Goal: Task Accomplishment & Management: Use online tool/utility

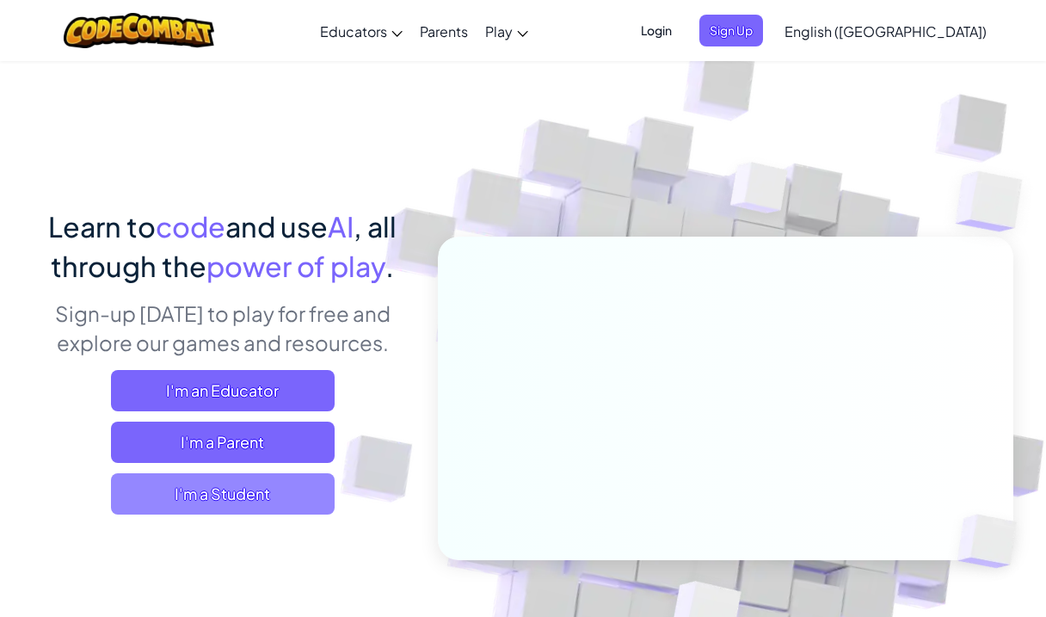
click at [285, 491] on span "I'm a Student" at bounding box center [223, 493] width 224 height 41
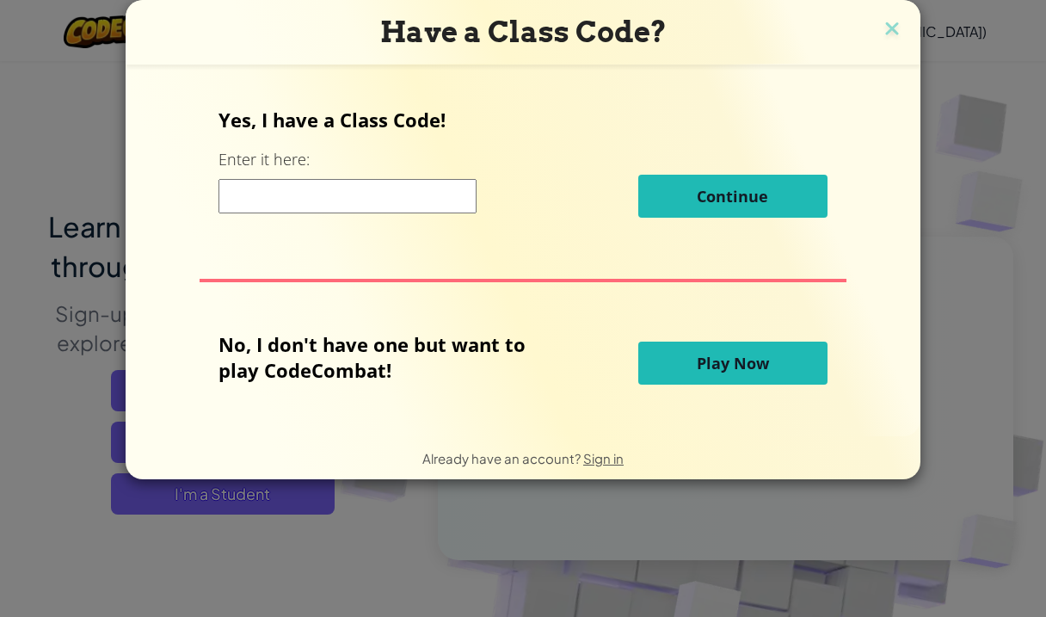
click at [882, 32] on img at bounding box center [892, 30] width 22 height 26
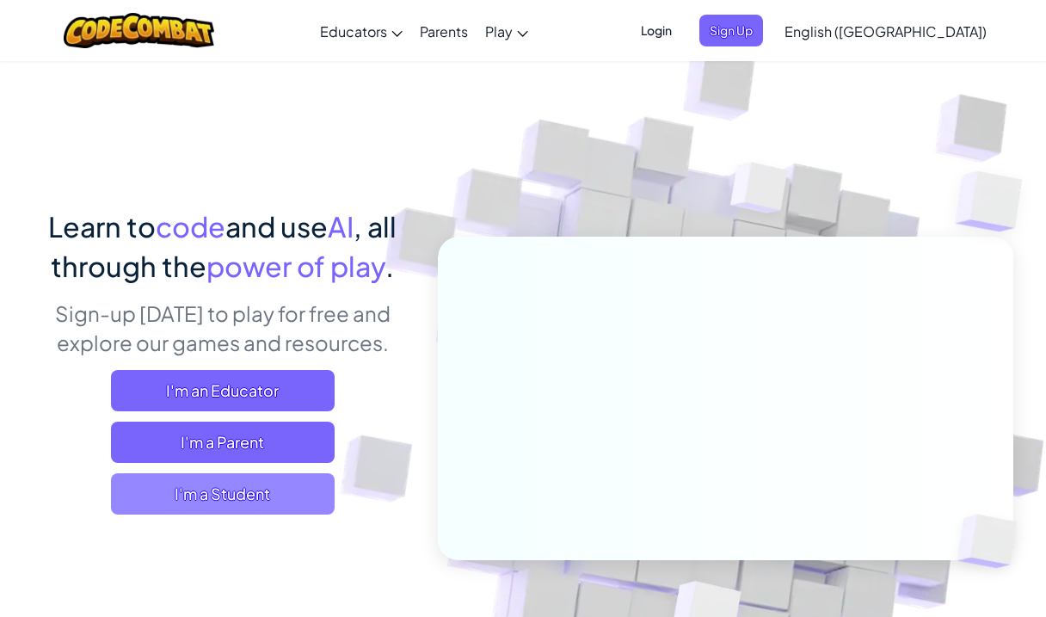
click at [281, 497] on span "I'm a Student" at bounding box center [223, 493] width 224 height 41
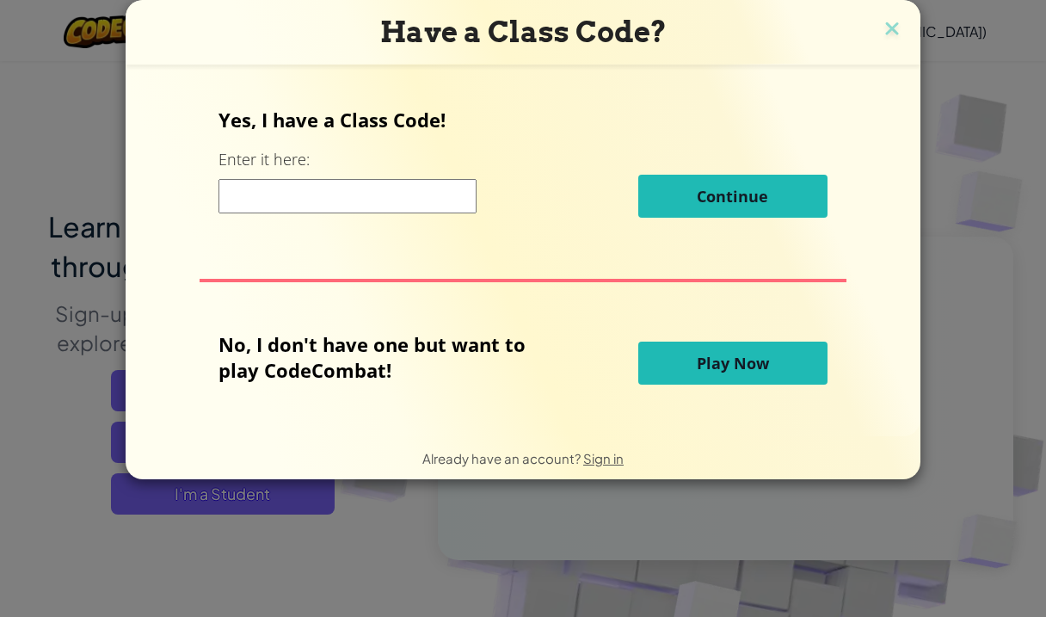
click at [733, 359] on span "Play Now" at bounding box center [733, 363] width 72 height 21
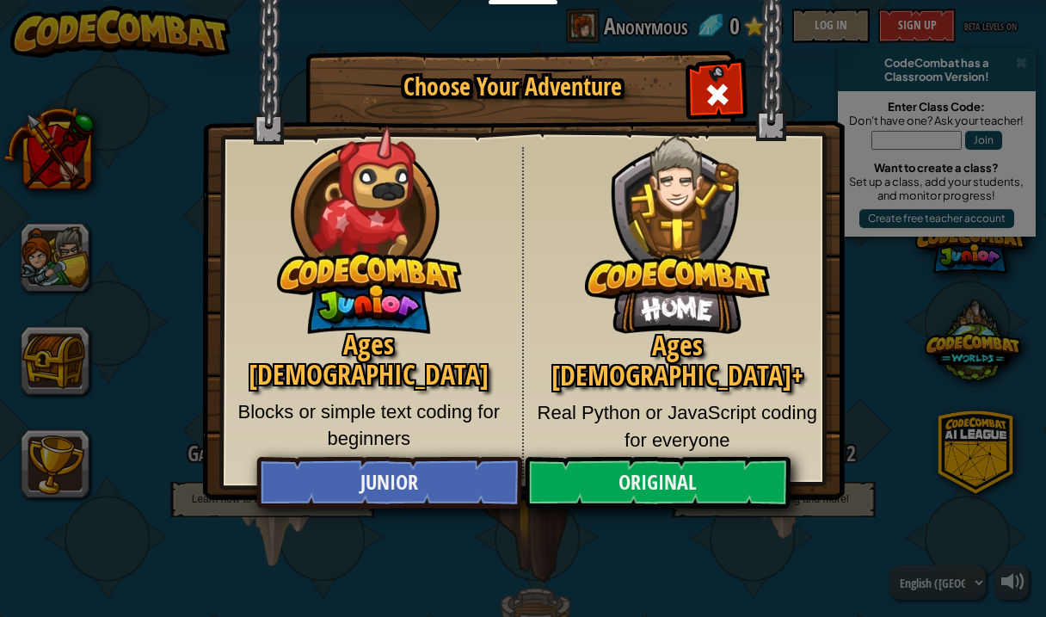
click at [717, 84] on span "Close modal" at bounding box center [718, 95] width 28 height 28
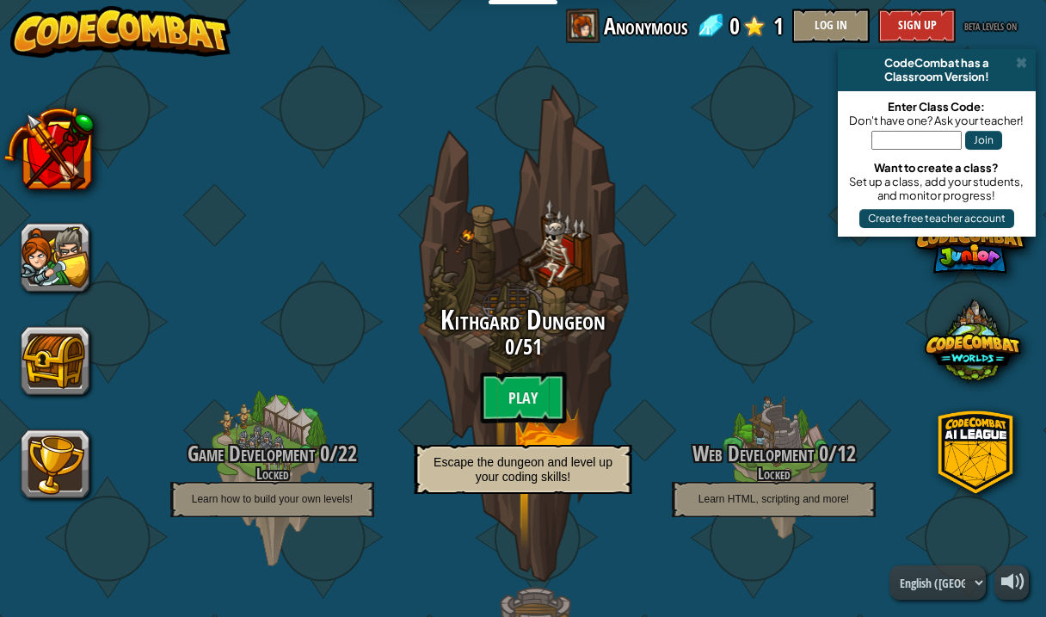
click at [1023, 58] on span at bounding box center [1021, 63] width 11 height 14
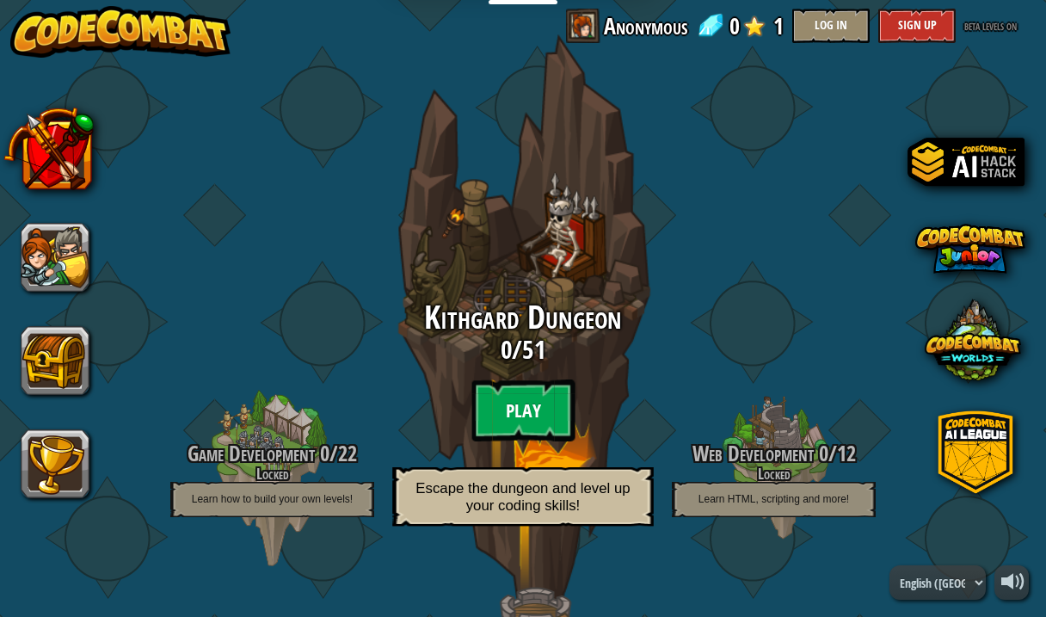
click at [539, 415] on btn "Play" at bounding box center [522, 410] width 103 height 62
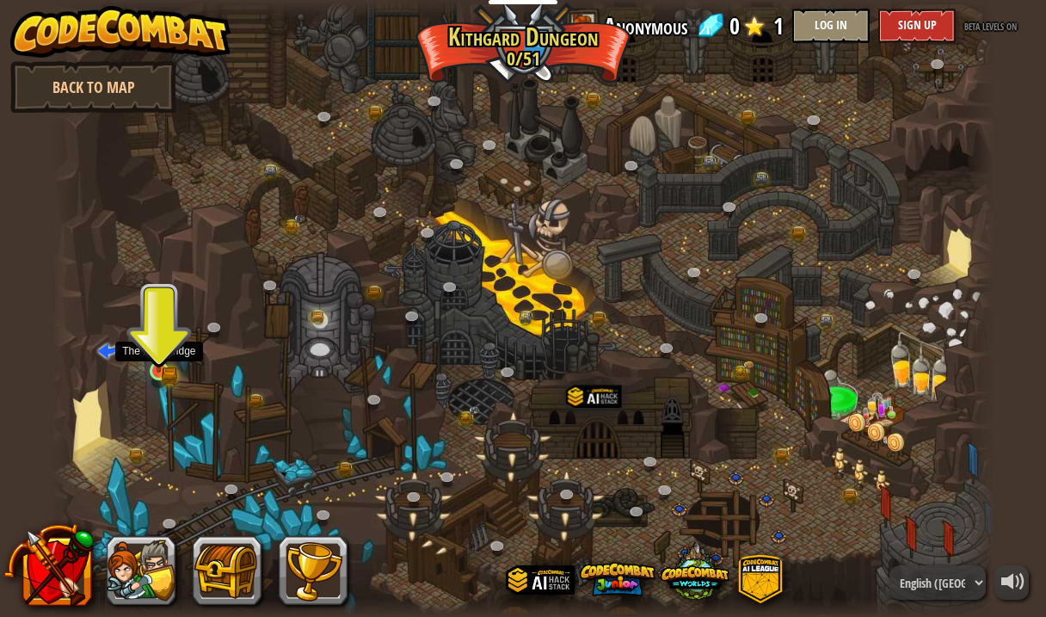
click at [163, 374] on link at bounding box center [161, 372] width 34 height 34
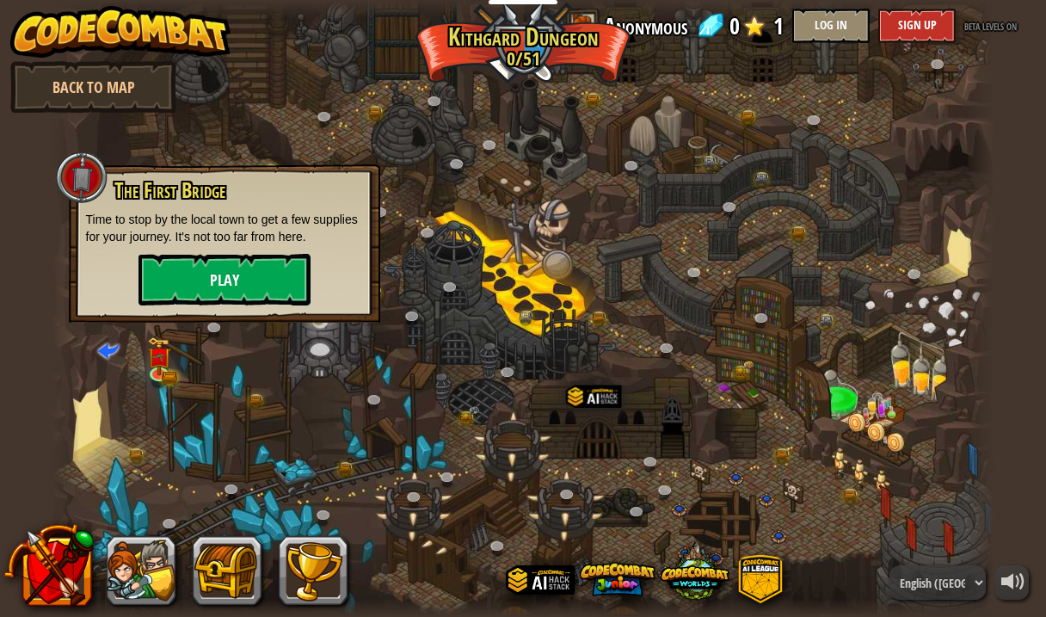
click at [254, 280] on button "Play" at bounding box center [224, 280] width 172 height 52
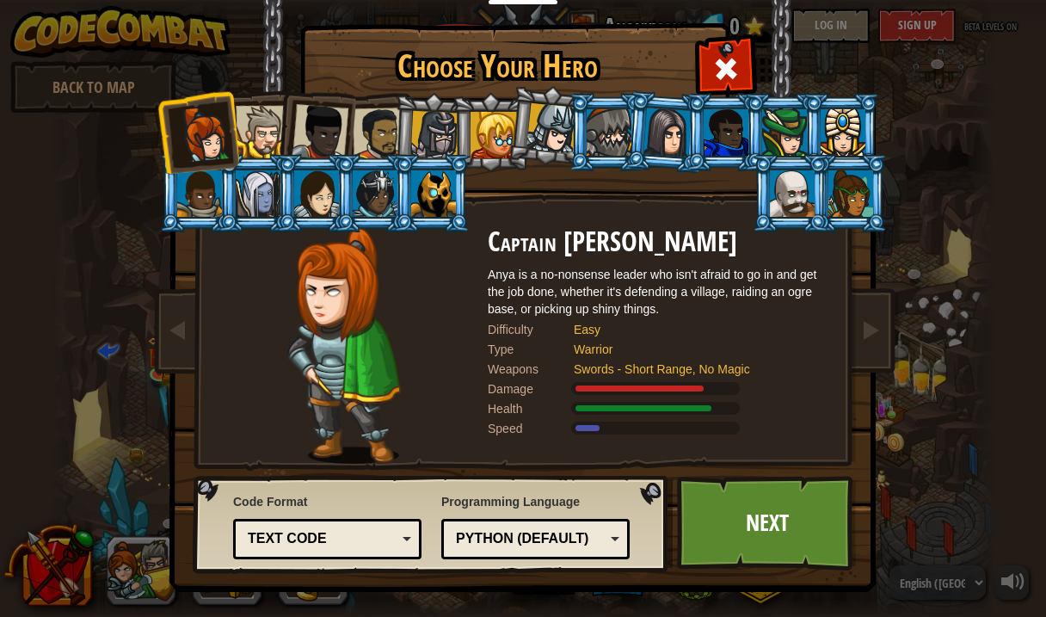
click at [284, 131] on li at bounding box center [315, 129] width 84 height 84
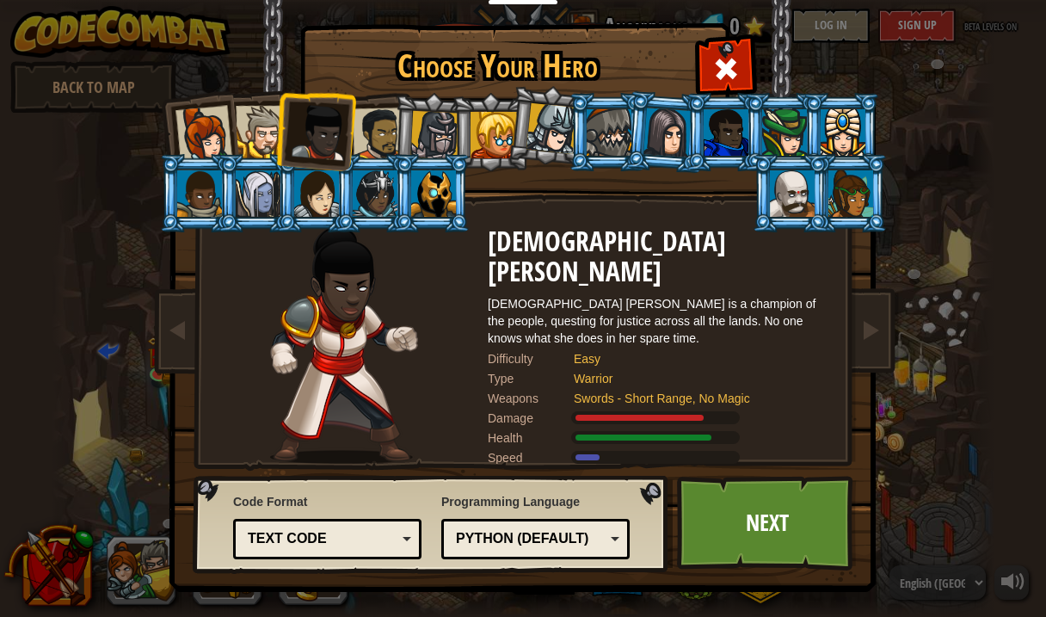
click at [266, 131] on div at bounding box center [262, 132] width 52 height 52
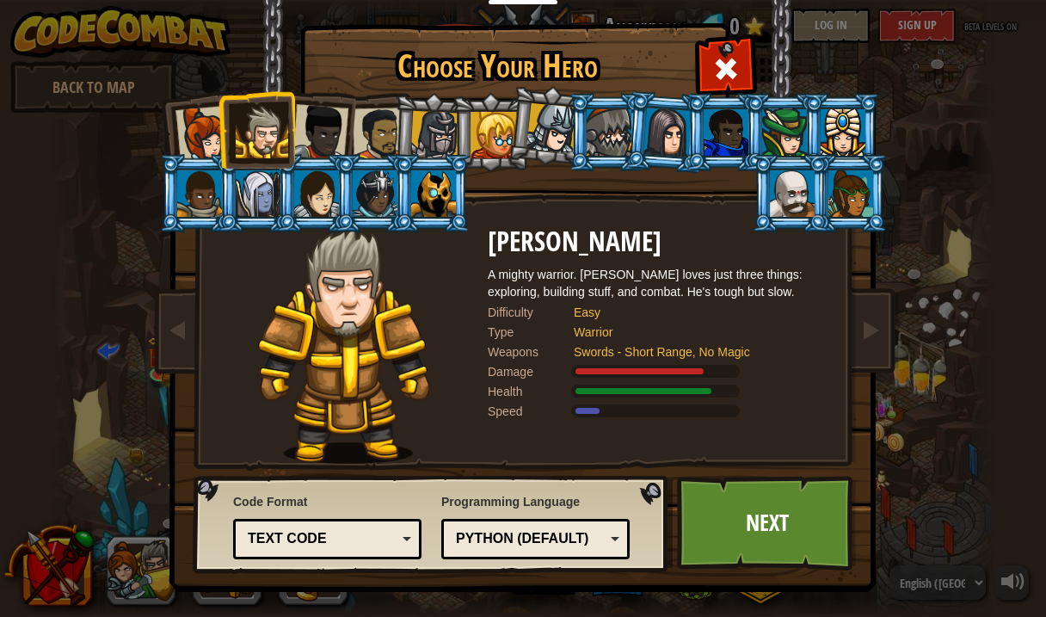
click at [312, 132] on div at bounding box center [320, 132] width 57 height 57
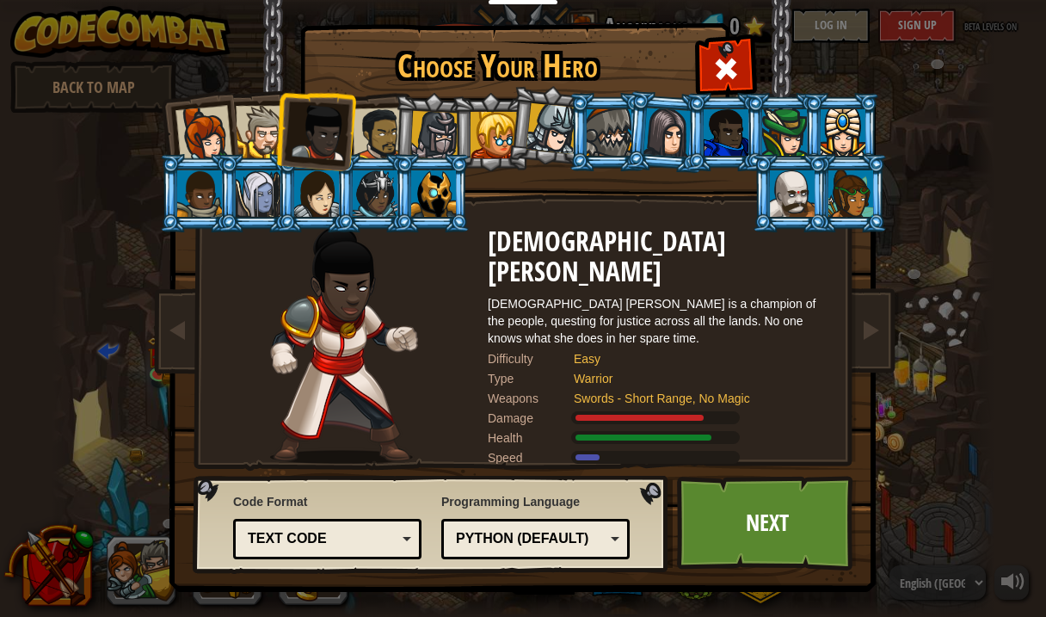
click at [266, 131] on div at bounding box center [262, 132] width 52 height 52
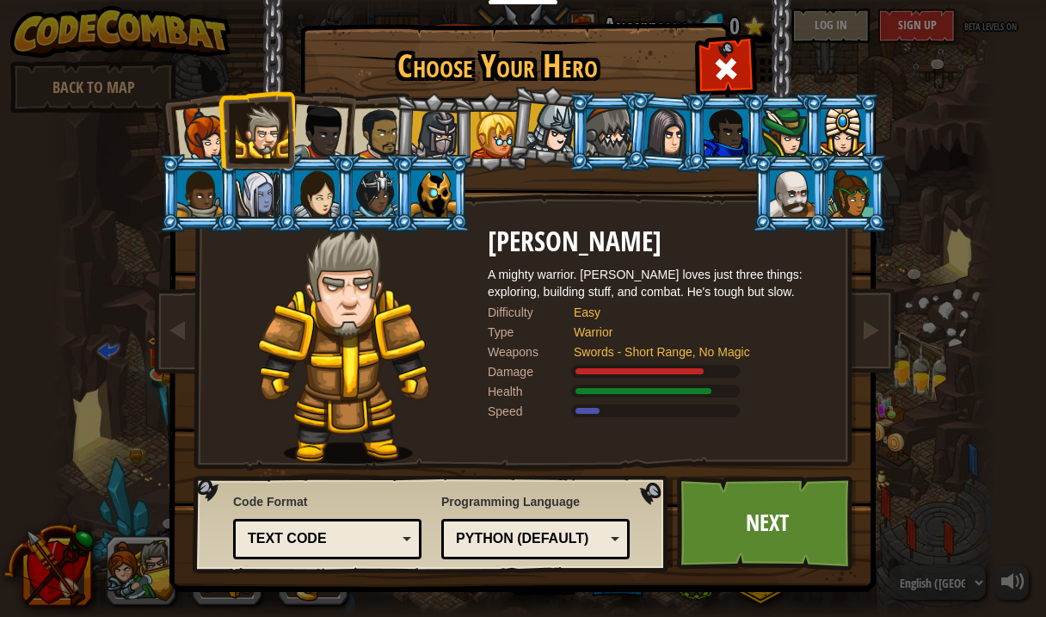
click at [322, 132] on div at bounding box center [320, 132] width 57 height 57
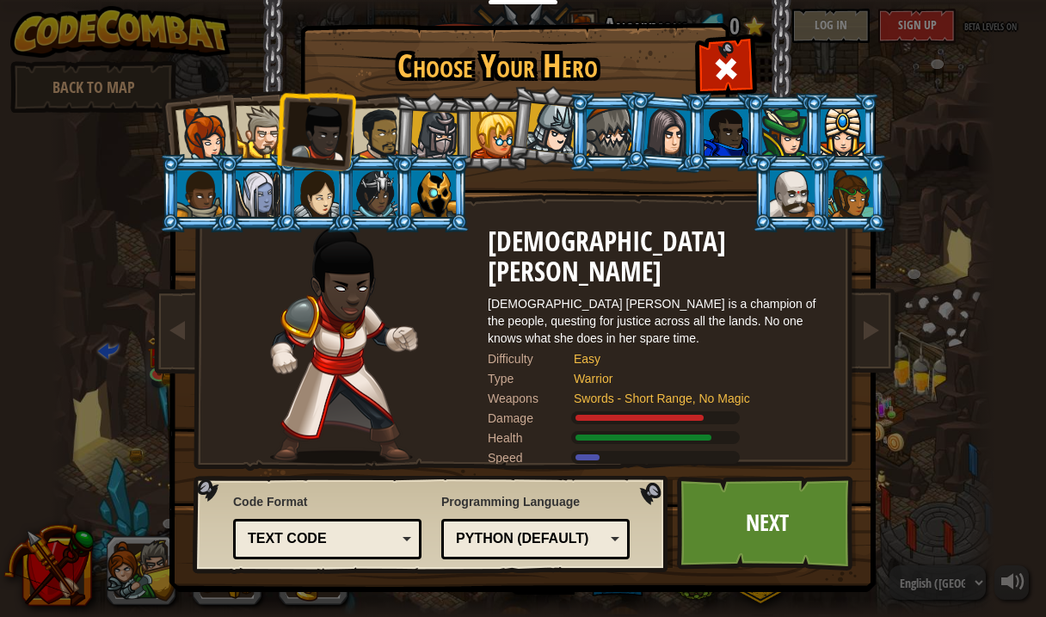
drag, startPoint x: 370, startPoint y: 137, endPoint x: 555, endPoint y: 93, distance: 190.0
click at [372, 136] on div at bounding box center [379, 134] width 53 height 53
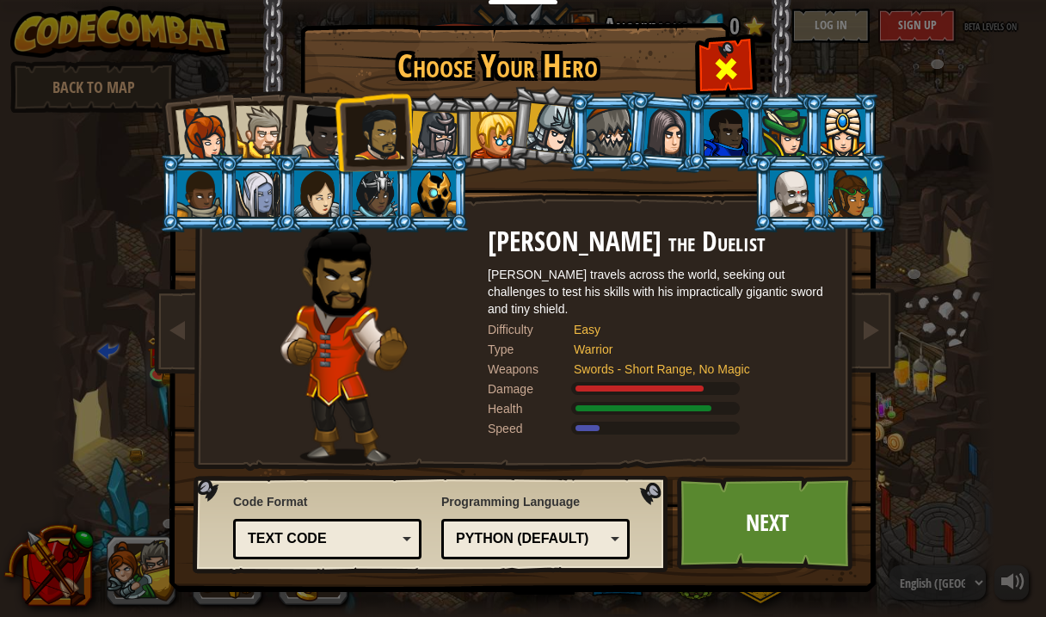
click at [729, 71] on span at bounding box center [726, 69] width 28 height 28
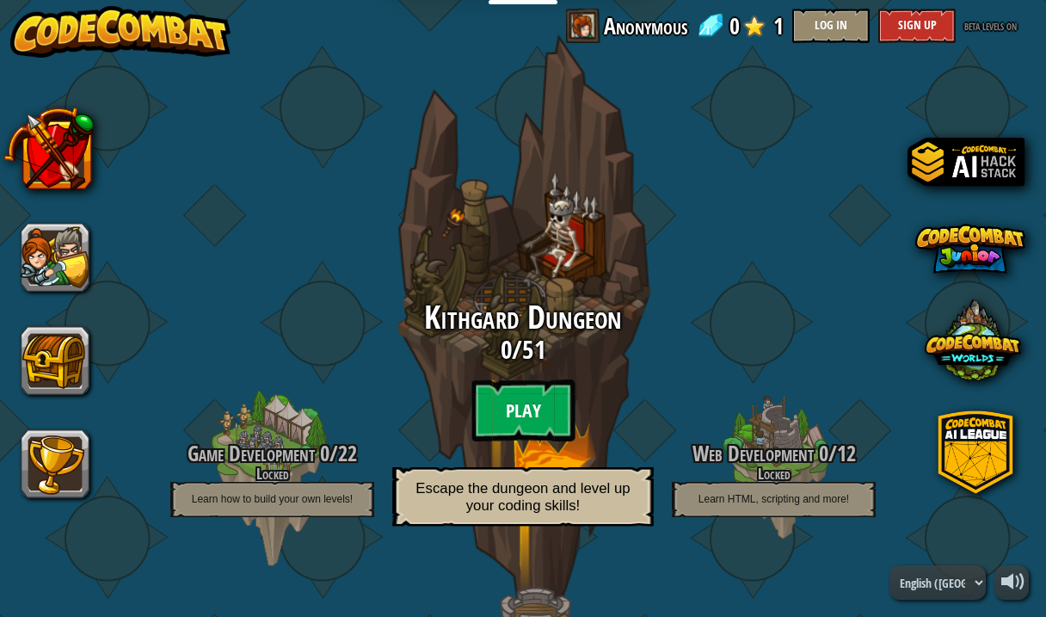
click at [500, 385] on btn "Play" at bounding box center [522, 410] width 103 height 62
